Goal: Information Seeking & Learning: Learn about a topic

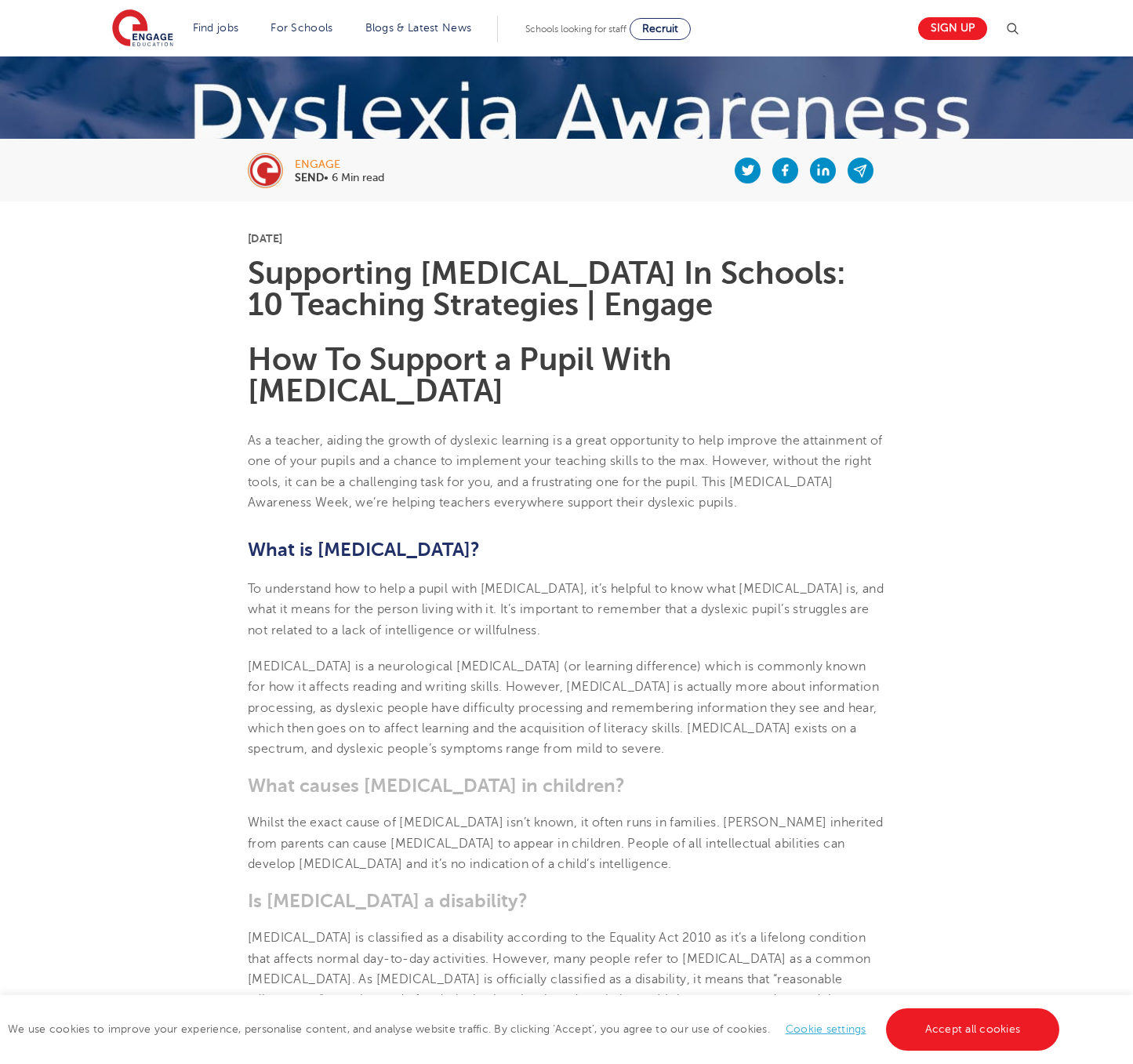
scroll to position [359, 0]
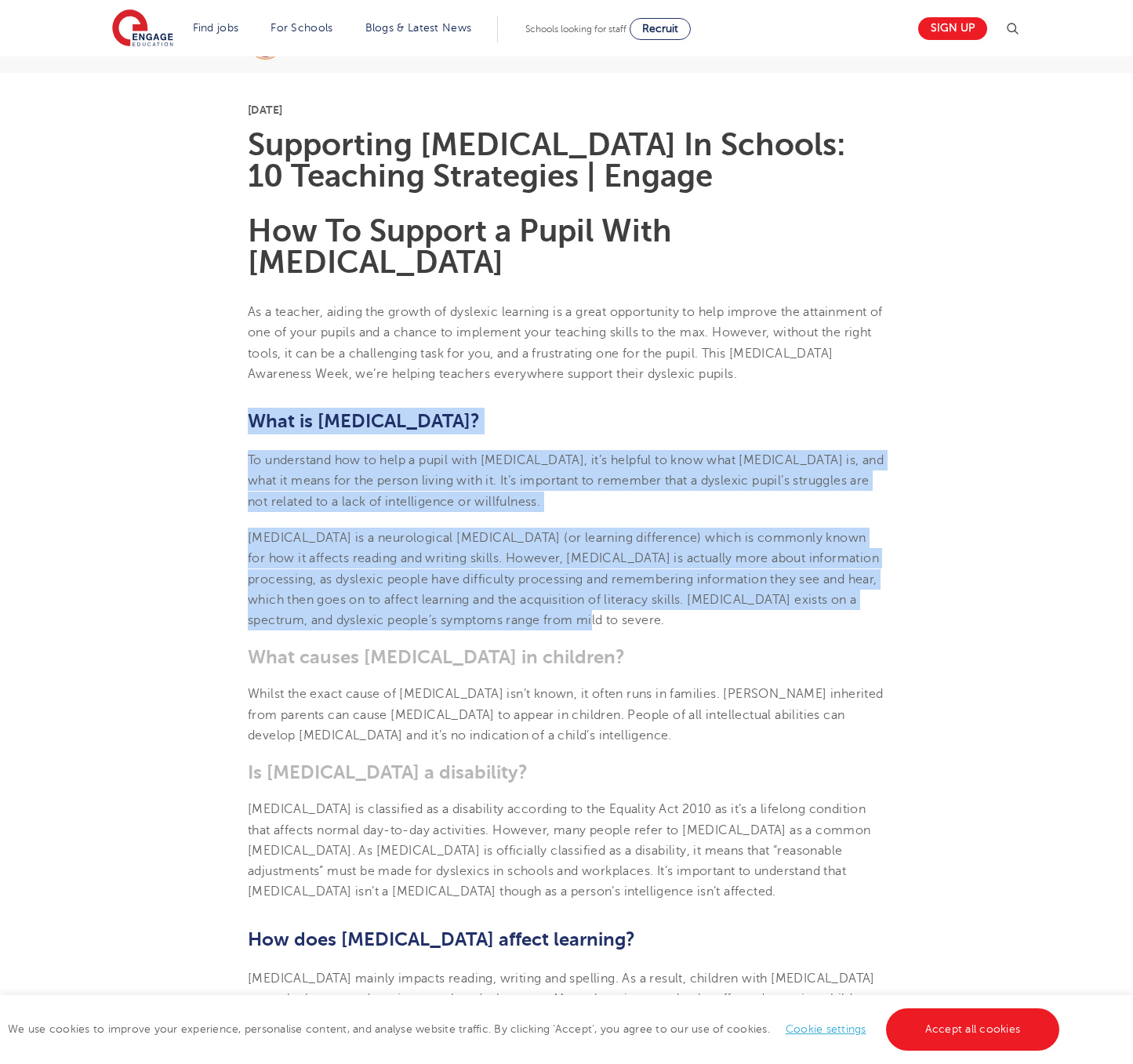
drag, startPoint x: 249, startPoint y: 384, endPoint x: 577, endPoint y: 595, distance: 390.0
copy section "What is [MEDICAL_DATA]? To understand how to help a pupil with [MEDICAL_DATA], …"
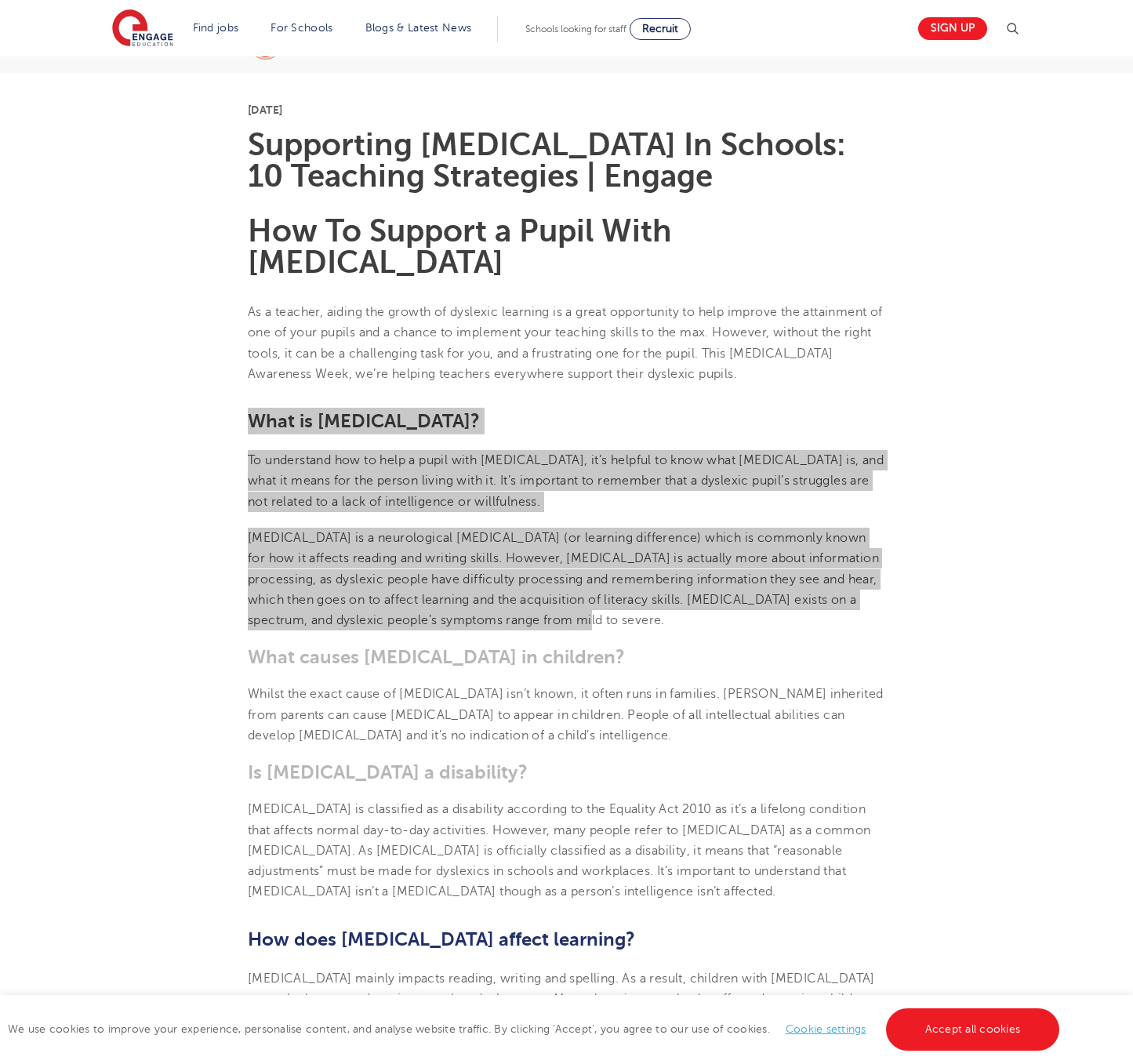
copy section "What is [MEDICAL_DATA]? To understand how to help a pupil with [MEDICAL_DATA], …"
click at [460, 463] on p "To understand how to help a pupil with [MEDICAL_DATA], it’s helpful to know wha…" at bounding box center [566, 481] width 638 height 62
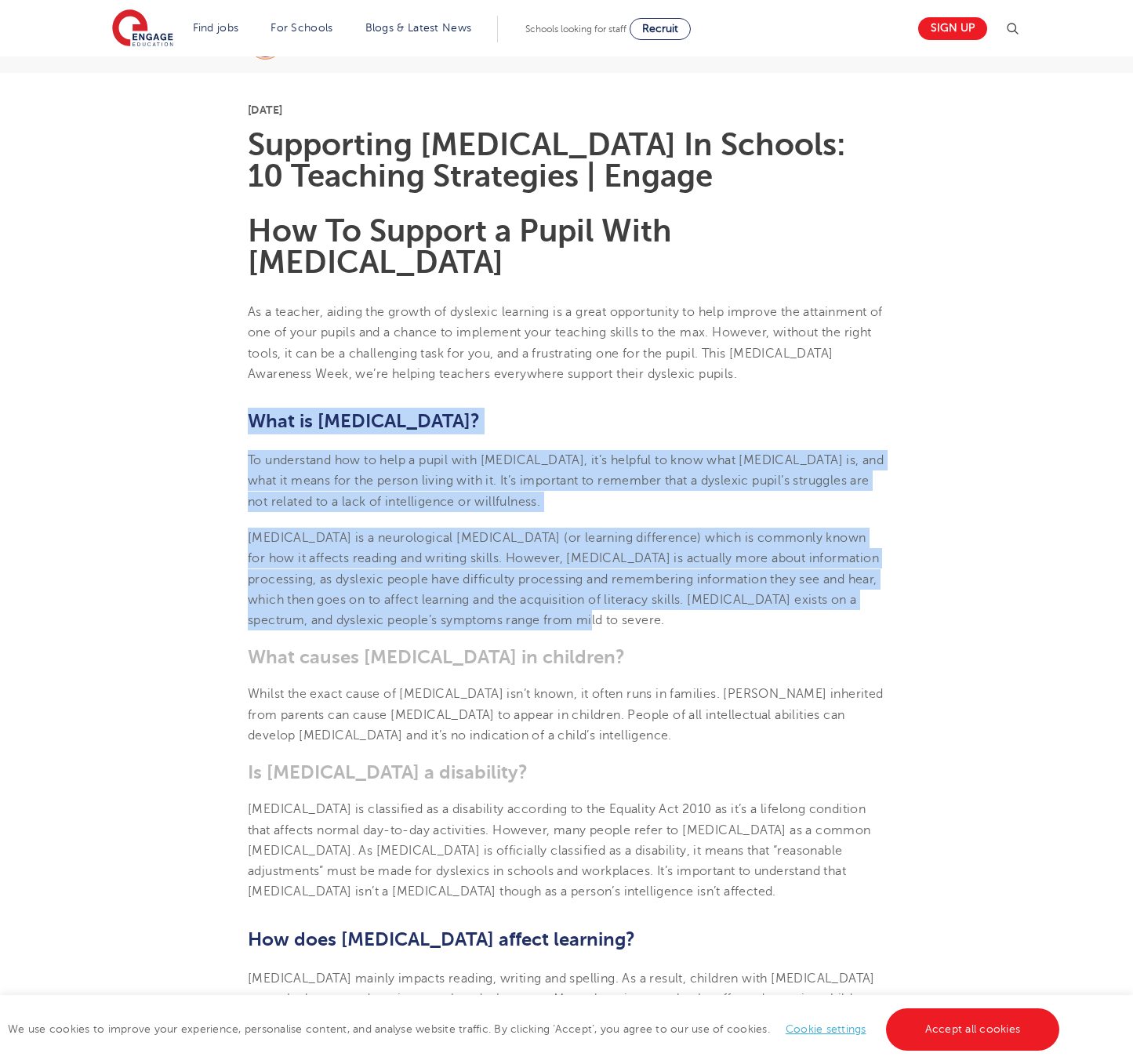
click at [276, 453] on span "To understand how to help a pupil with [MEDICAL_DATA], it’s helpful to know wha…" at bounding box center [566, 481] width 636 height 56
drag, startPoint x: 252, startPoint y: 428, endPoint x: 521, endPoint y: 581, distance: 309.5
click at [427, 530] on span "[MEDICAL_DATA] is a neurological [MEDICAL_DATA] (or learning difference) which …" at bounding box center [563, 578] width 631 height 97
drag, startPoint x: 252, startPoint y: 428, endPoint x: 523, endPoint y: 578, distance: 309.7
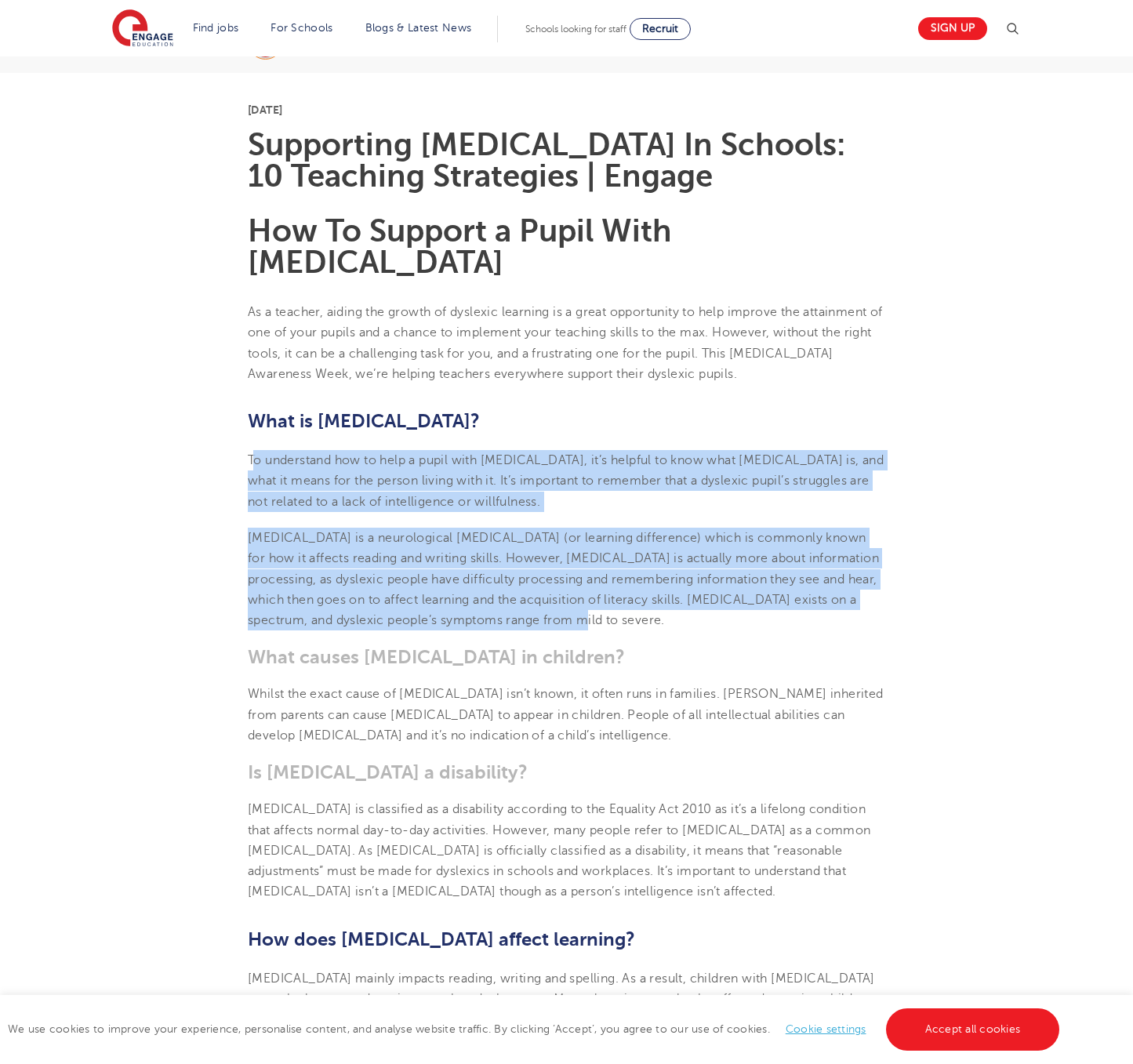
copy section "o understand how to help a pupil with [MEDICAL_DATA], it’s helpful to know what…"
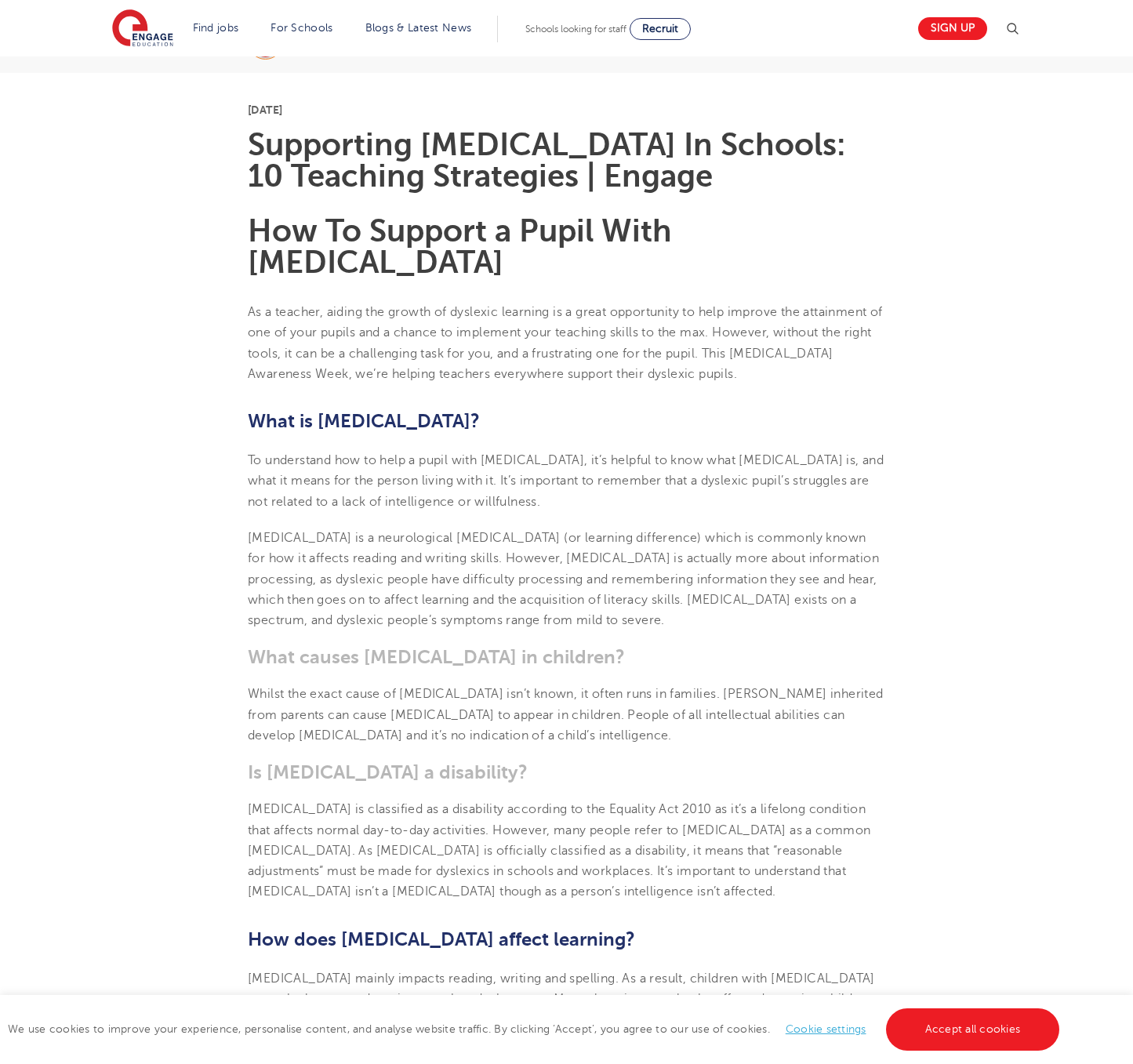
click at [256, 410] on b "What is [MEDICAL_DATA]?" at bounding box center [364, 420] width 233 height 22
drag, startPoint x: 250, startPoint y: 387, endPoint x: 420, endPoint y: 382, distance: 170.1
click at [420, 407] on h2 "What is [MEDICAL_DATA]?" at bounding box center [566, 420] width 638 height 26
copy b "What is [MEDICAL_DATA]?"
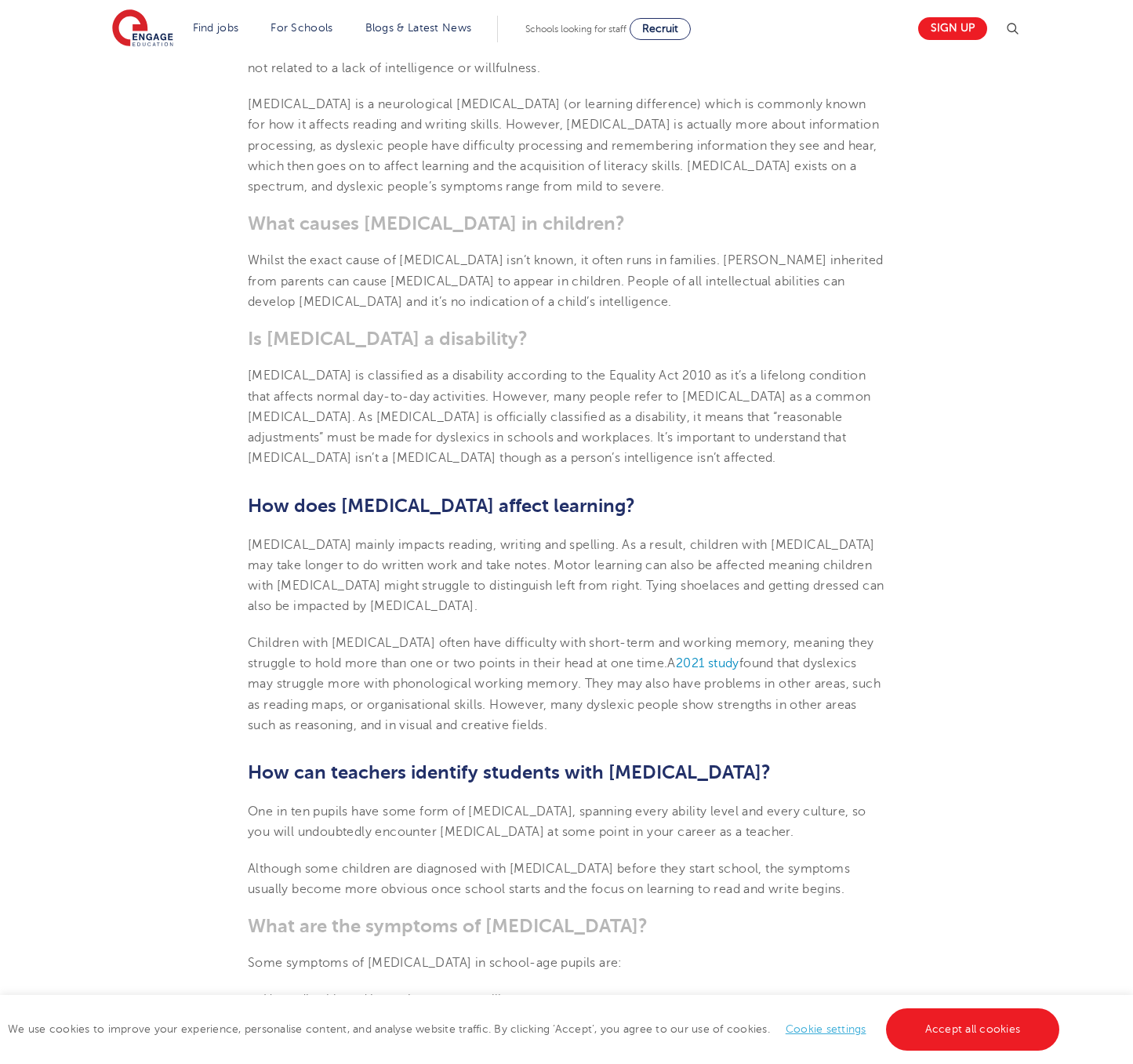
scroll to position [823, 0]
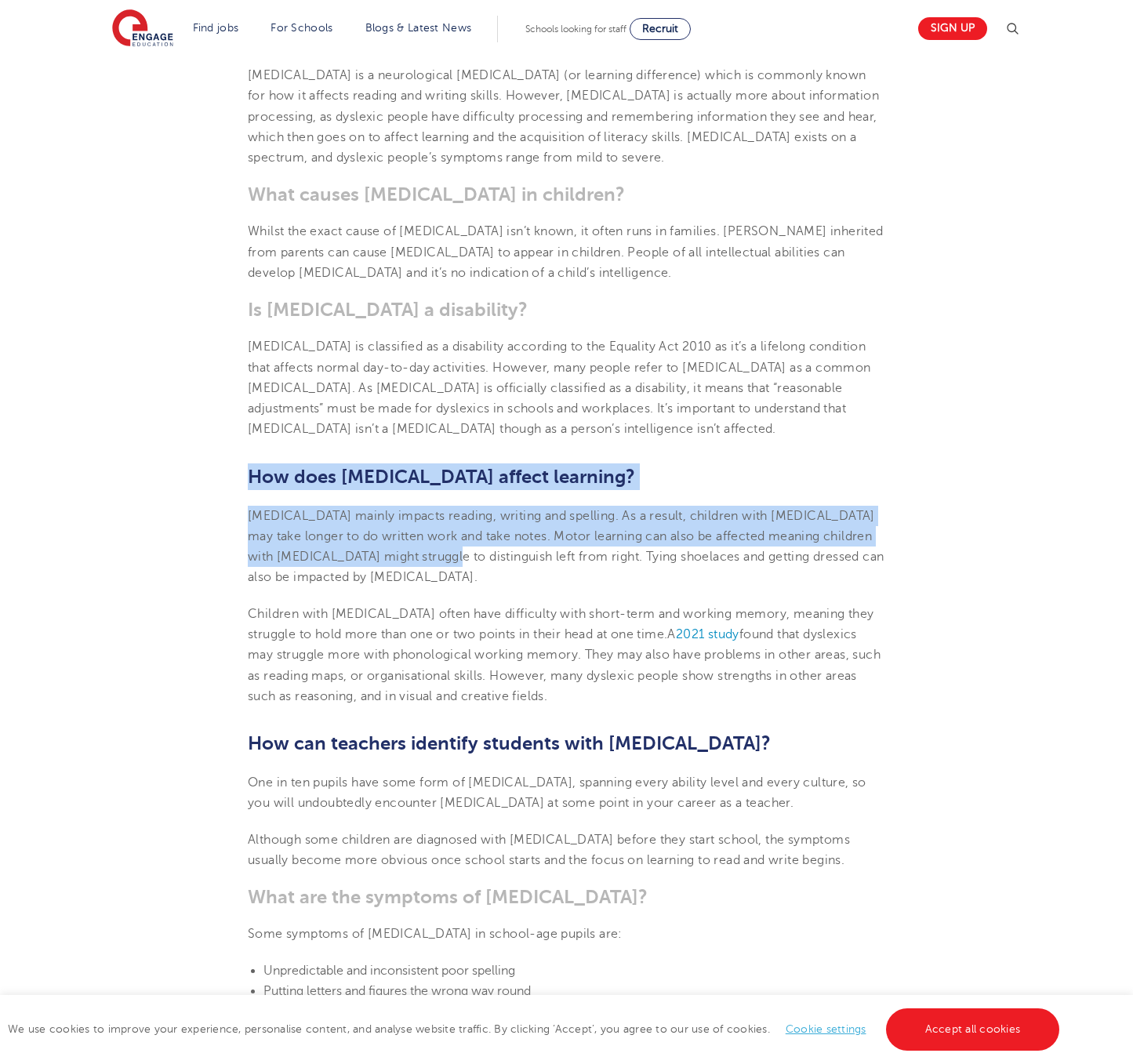
drag, startPoint x: 252, startPoint y: 443, endPoint x: 430, endPoint y: 514, distance: 191.6
click at [427, 514] on span "[MEDICAL_DATA] mainly impacts reading, writing and spelling. As a result, child…" at bounding box center [566, 546] width 636 height 76
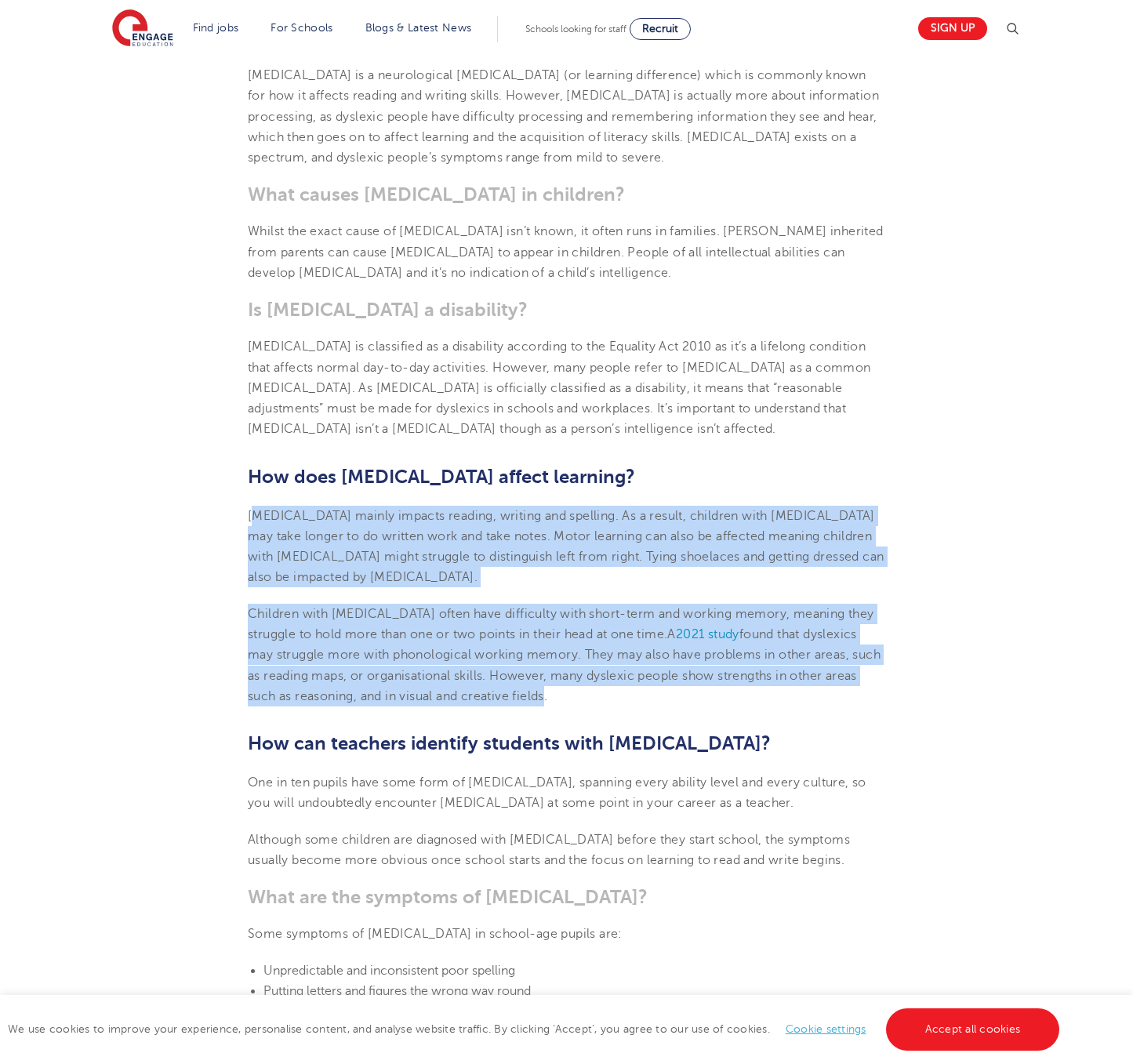
drag, startPoint x: 253, startPoint y: 482, endPoint x: 517, endPoint y: 651, distance: 313.5
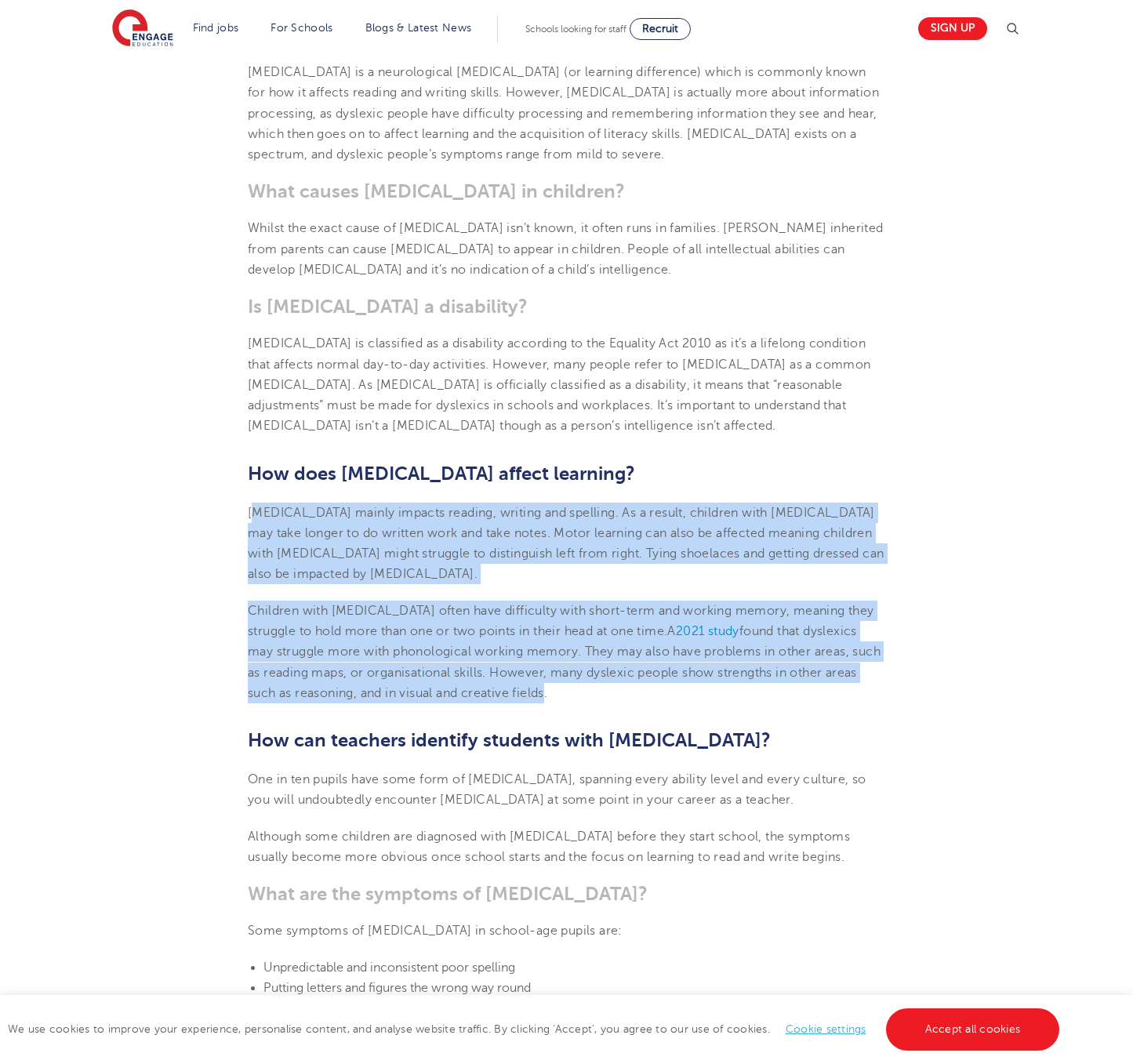
scroll to position [1261, 0]
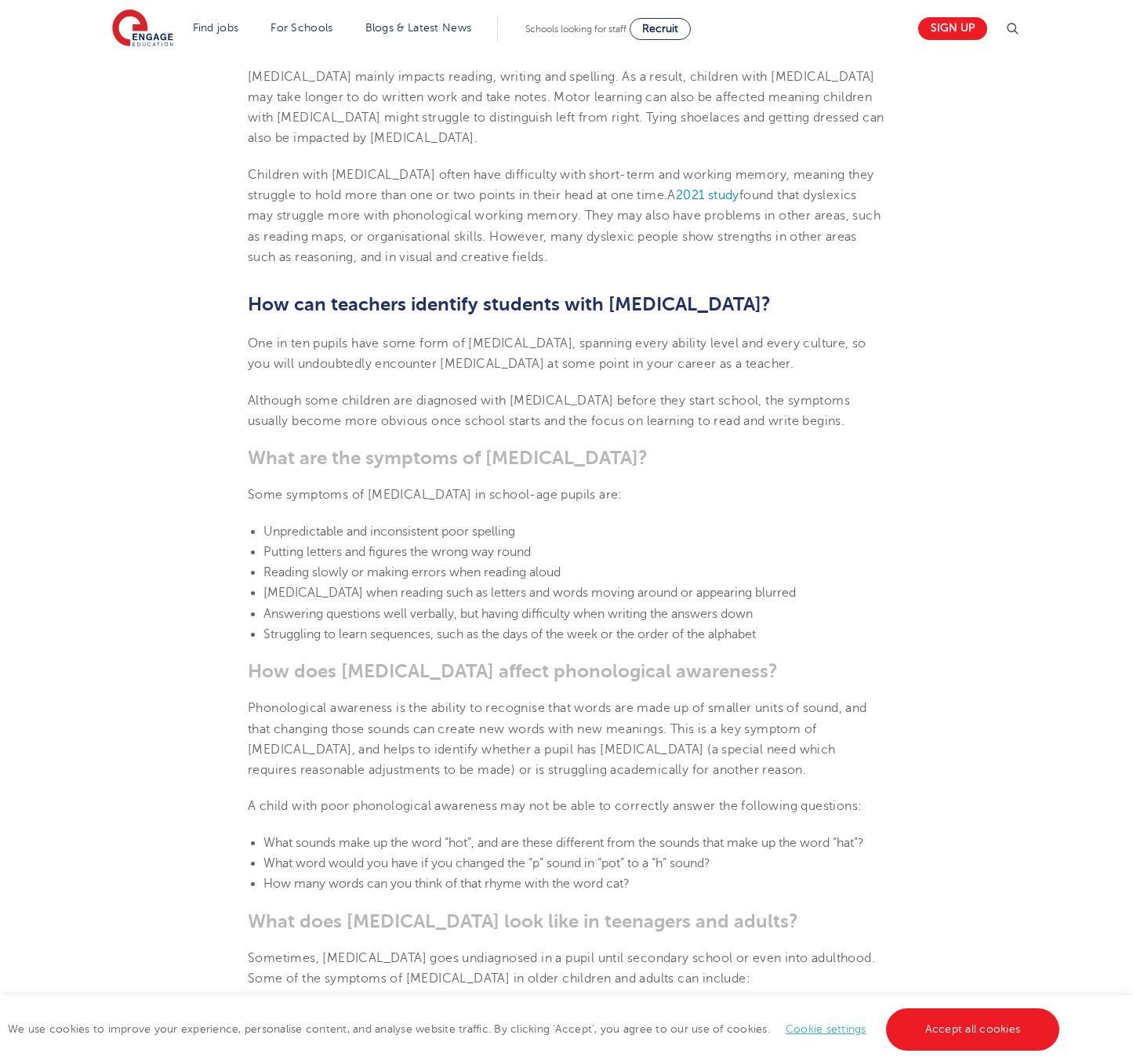
click at [262, 487] on span "Some symptoms of [MEDICAL_DATA] in school-age pupils are:" at bounding box center [435, 494] width 375 height 14
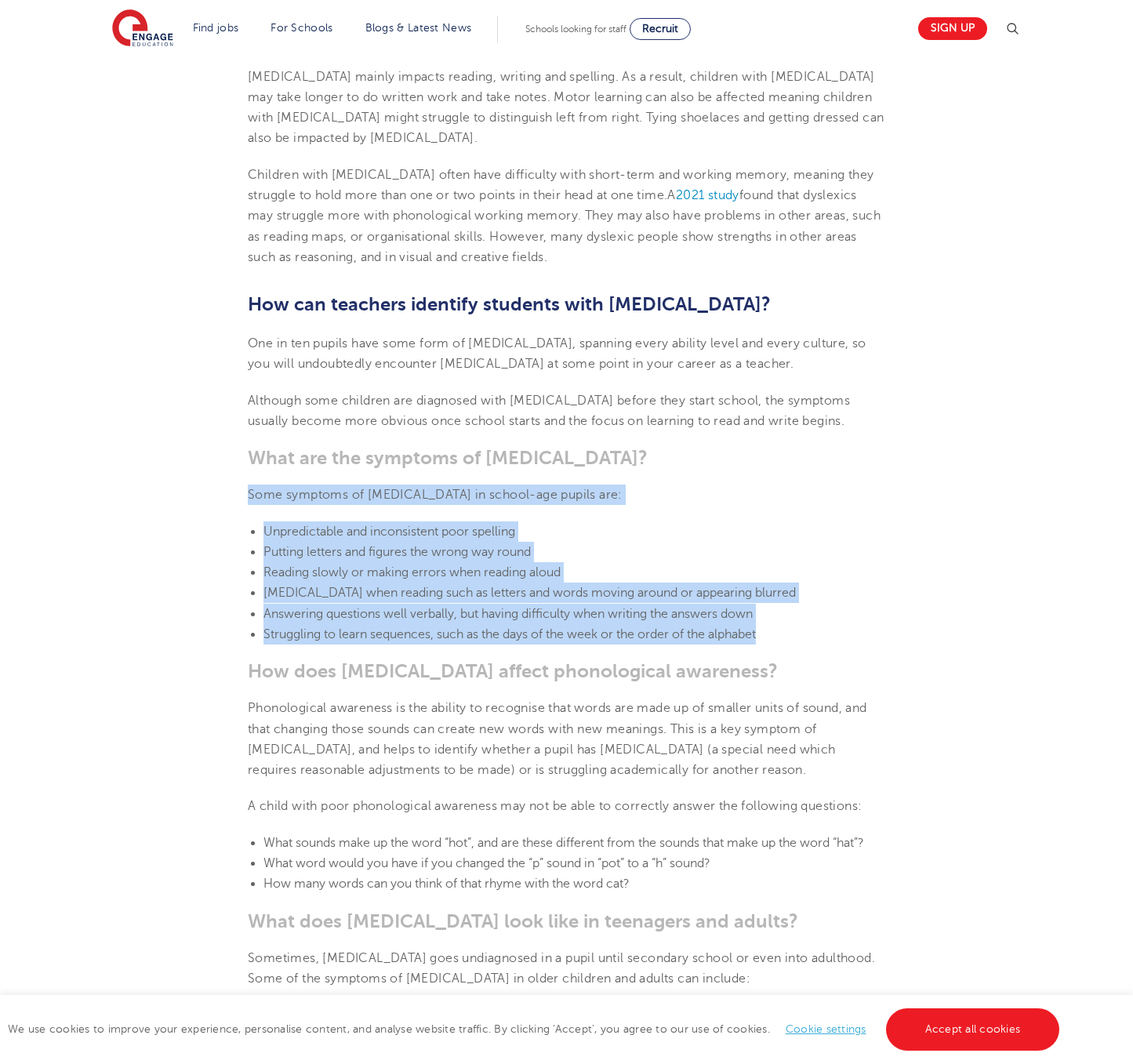
drag, startPoint x: 273, startPoint y: 460, endPoint x: 767, endPoint y: 596, distance: 512.4
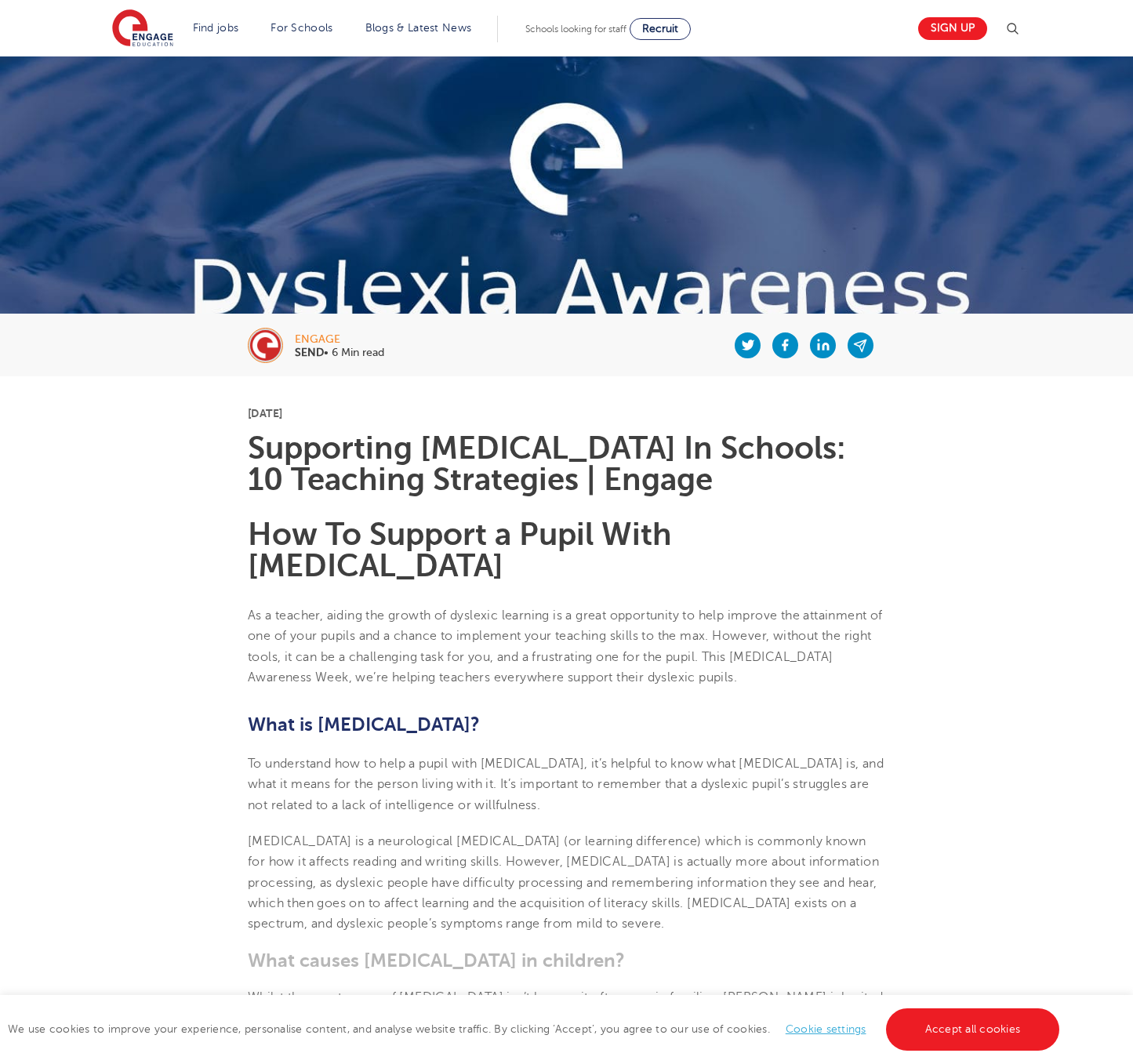
scroll to position [0, 0]
